Goal: Transaction & Acquisition: Purchase product/service

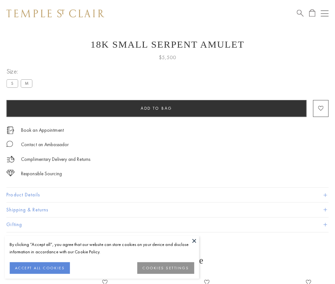
scroll to position [21, 0]
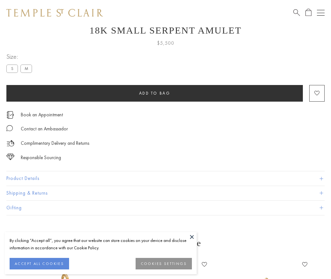
click at [154, 93] on span "Add to bag" at bounding box center [154, 92] width 31 height 5
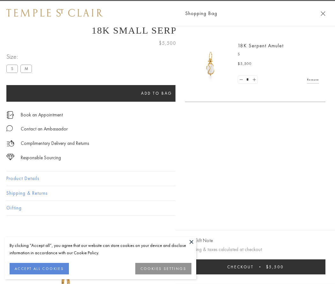
click at [320, 266] on button "Checkout $5,500" at bounding box center [255, 266] width 141 height 15
